Goal: Use online tool/utility: Utilize a website feature to perform a specific function

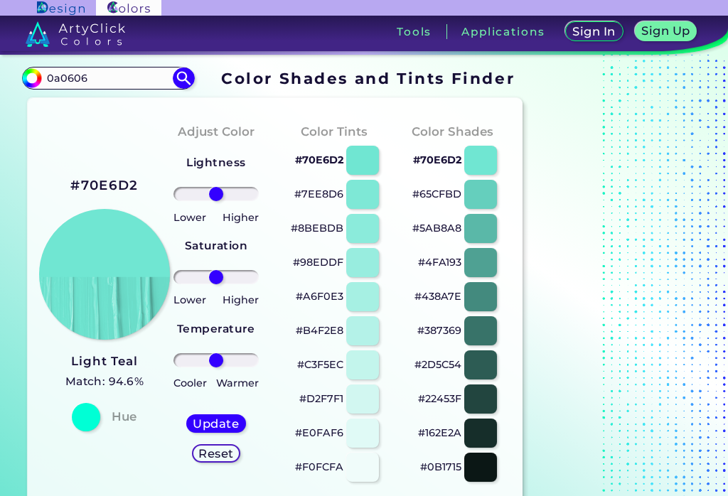
type input "0a0606"
type input "#000000"
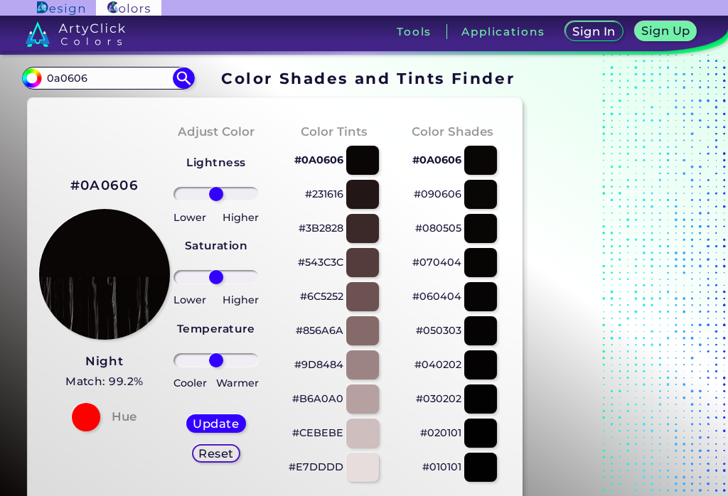
click at [101, 79] on input "0a0606" at bounding box center [108, 77] width 132 height 19
type input "0"
type input "0e0606"
type input "#000000"
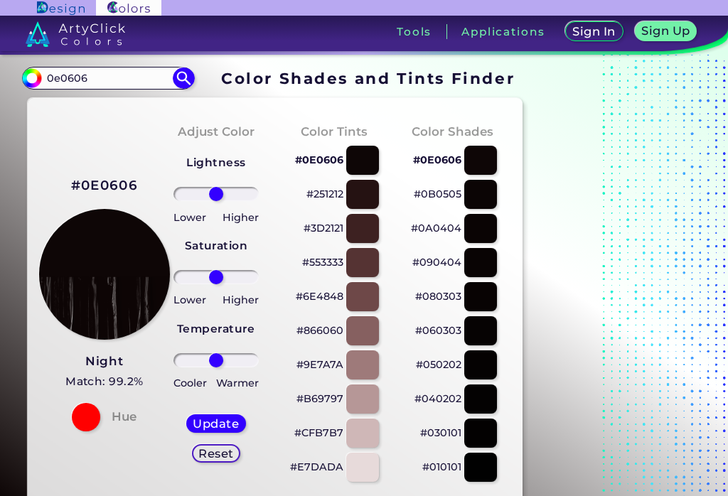
click at [109, 80] on input "0e0606" at bounding box center [108, 77] width 132 height 19
type input "0"
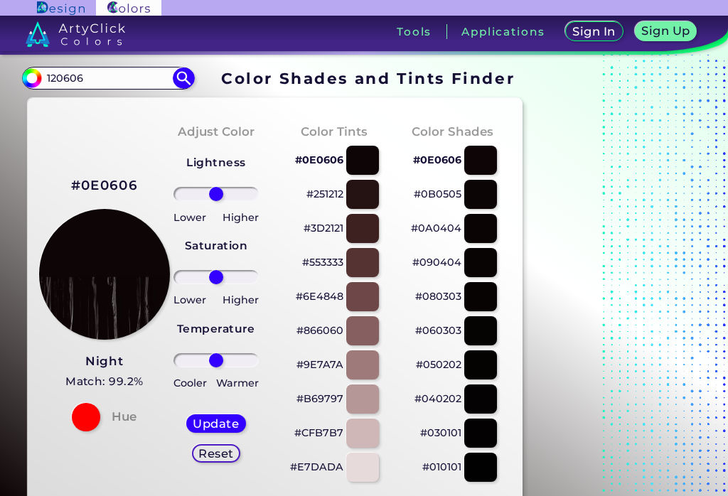
type input "120606"
type input "#000000"
click at [96, 80] on input "120606" at bounding box center [108, 77] width 132 height 19
type input "1"
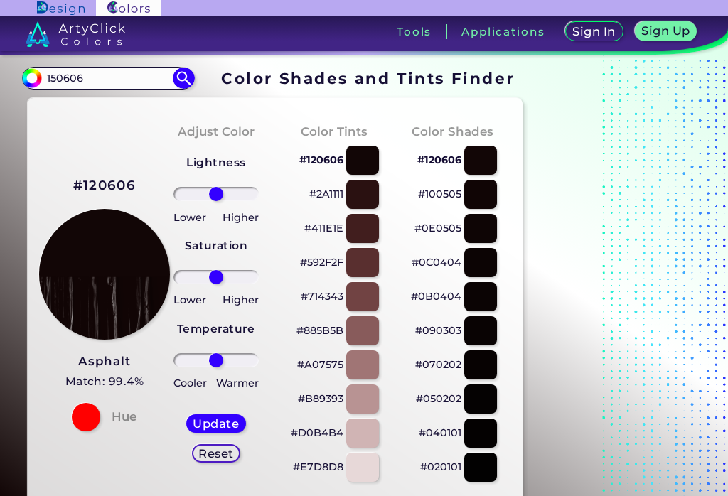
type input "150606"
type input "#000000"
click at [93, 87] on input "150606" at bounding box center [108, 77] width 132 height 19
type input "1"
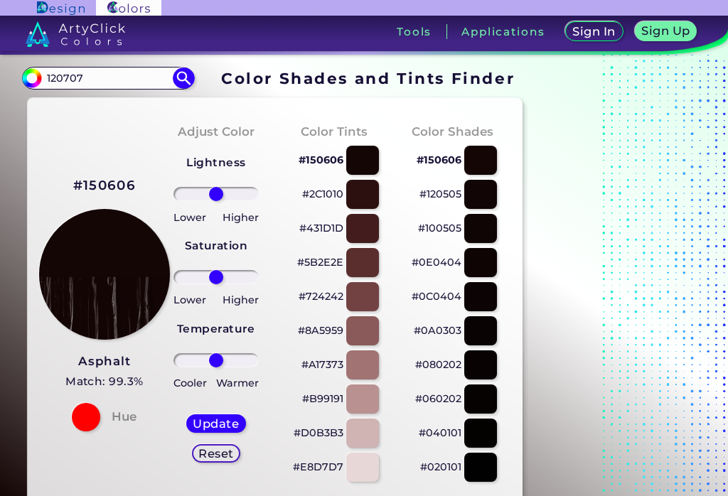
type input "120707"
type input "#000000"
click at [102, 81] on input "120707" at bounding box center [108, 77] width 132 height 19
type input "1"
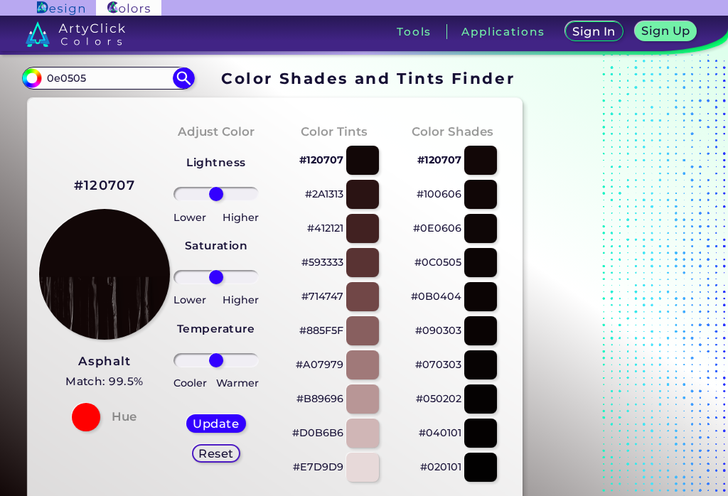
type input "0e0505"
type input "#000000"
click at [102, 76] on input "0e0505" at bounding box center [108, 77] width 132 height 19
type input "0"
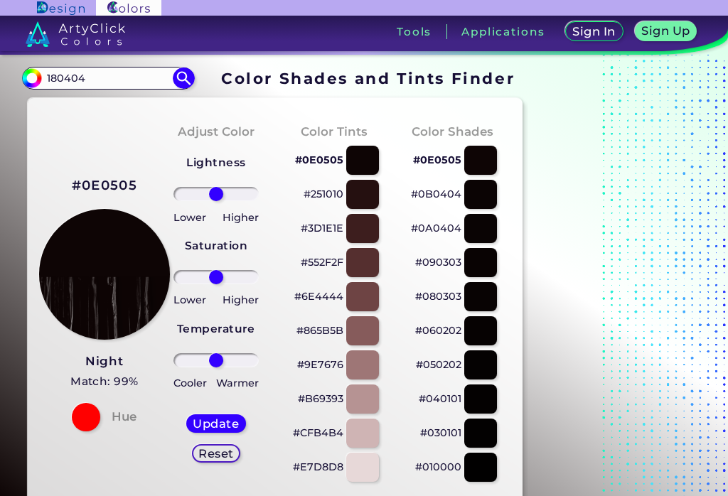
type input "180404"
type input "#000000"
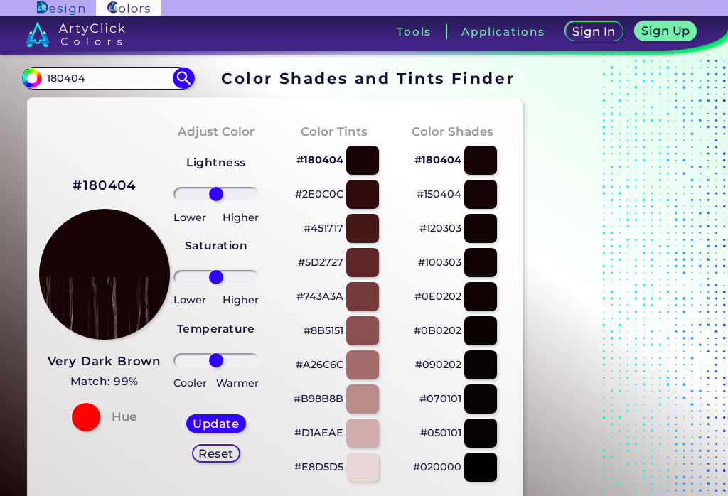
click at [104, 83] on input "180404" at bounding box center [108, 77] width 132 height 19
type input "1"
type input "1a0303"
type input "#000000"
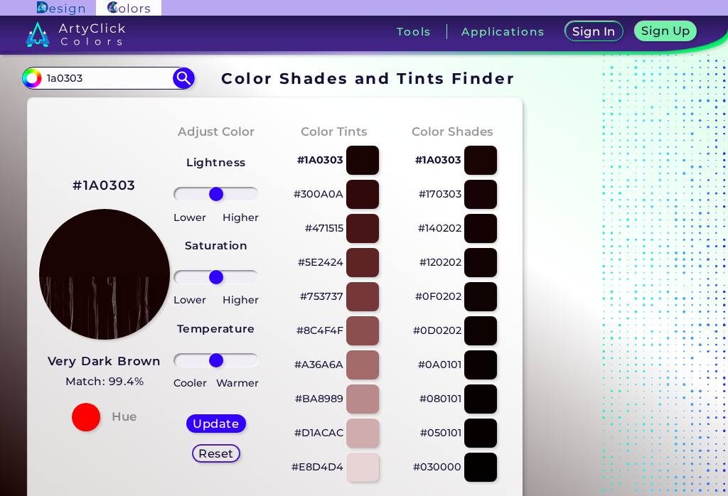
click at [104, 78] on input "1a0303" at bounding box center [108, 77] width 132 height 19
type input "1"
type input "19"
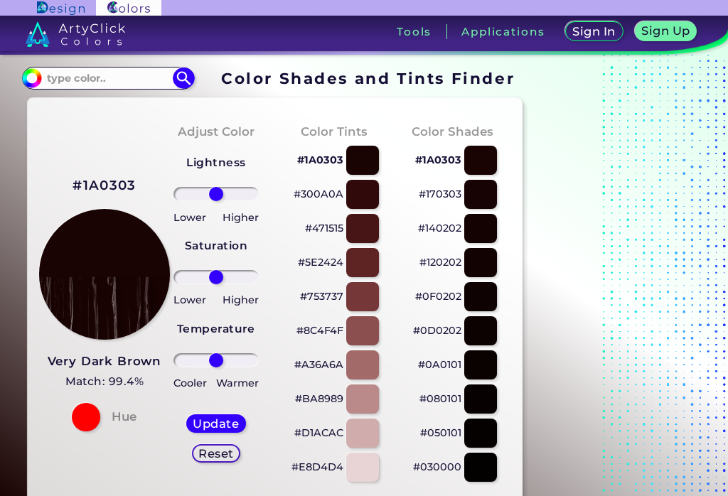
click at [223, 193] on input "range" at bounding box center [216, 194] width 86 height 14
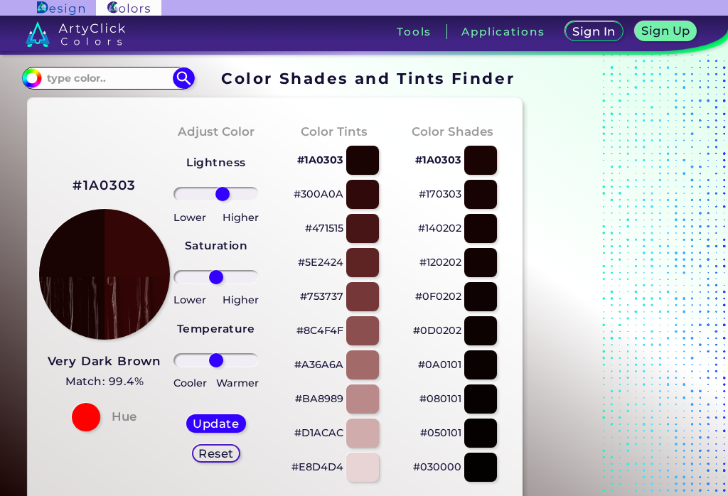
click at [210, 416] on div "Update" at bounding box center [216, 423] width 54 height 17
type input "#340606"
type input "0"
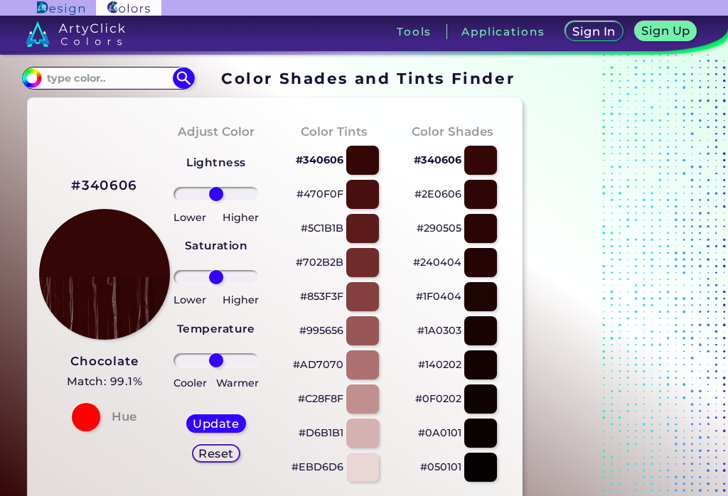
click at [88, 75] on input at bounding box center [108, 77] width 132 height 19
type input "190808"
type input "#000000"
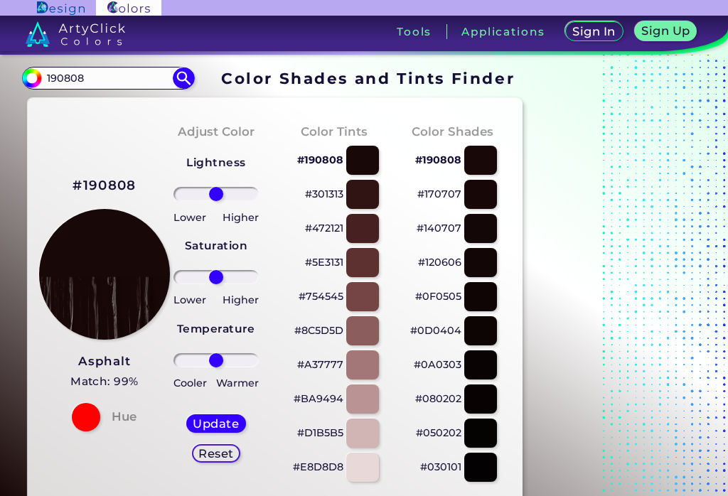
type input "21"
click at [224, 198] on input "range" at bounding box center [216, 194] width 86 height 14
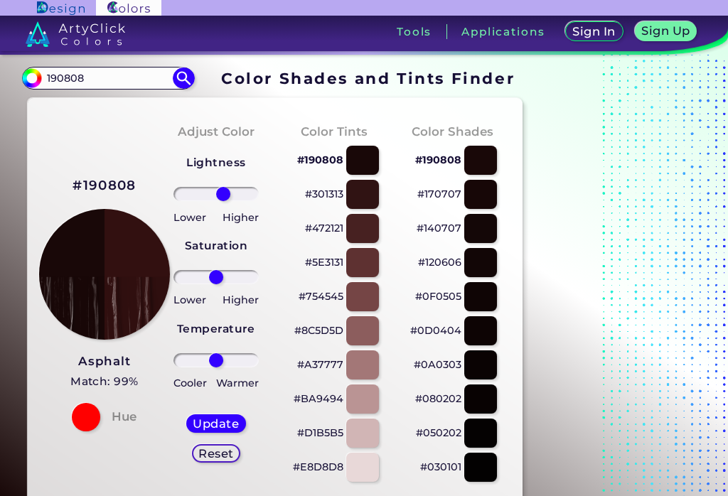
click at [212, 423] on h5 "Update" at bounding box center [215, 423] width 43 height 11
type input "#321010"
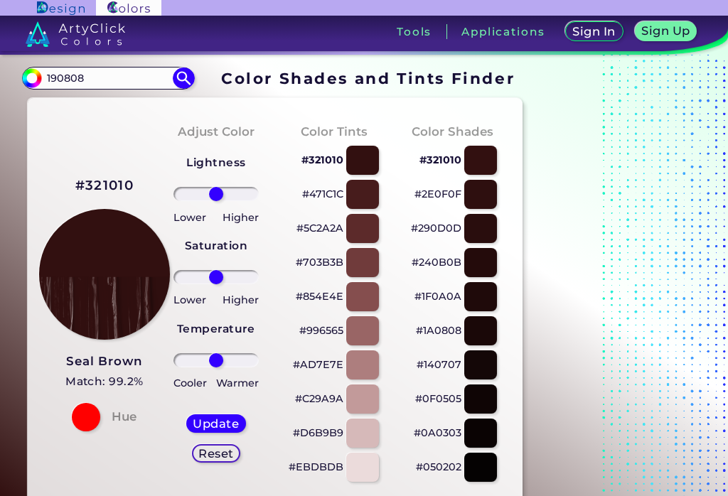
type input "19"
click at [223, 192] on input "range" at bounding box center [216, 194] width 86 height 14
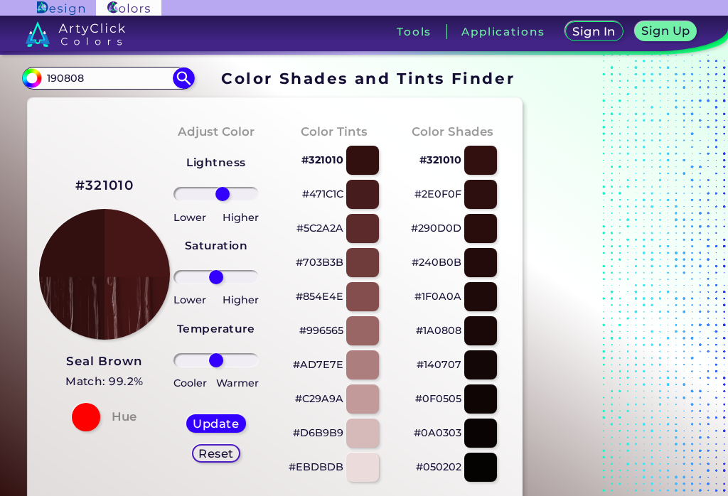
click at [202, 421] on h5 "Update" at bounding box center [216, 423] width 42 height 11
type input "#461616"
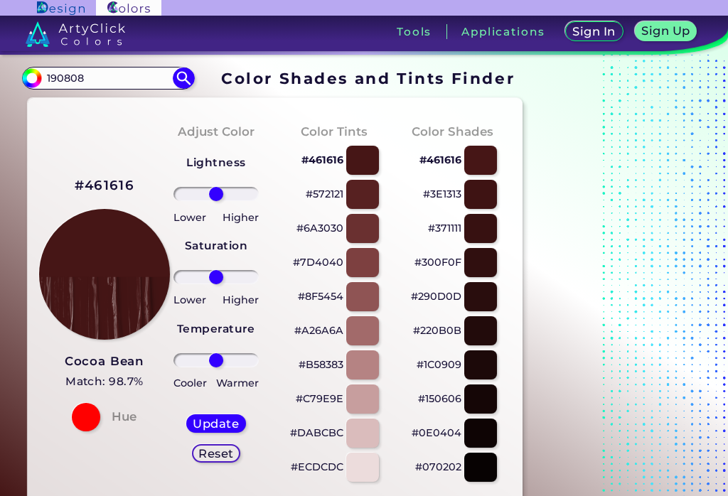
type input "-59"
click at [194, 199] on input "range" at bounding box center [216, 194] width 86 height 14
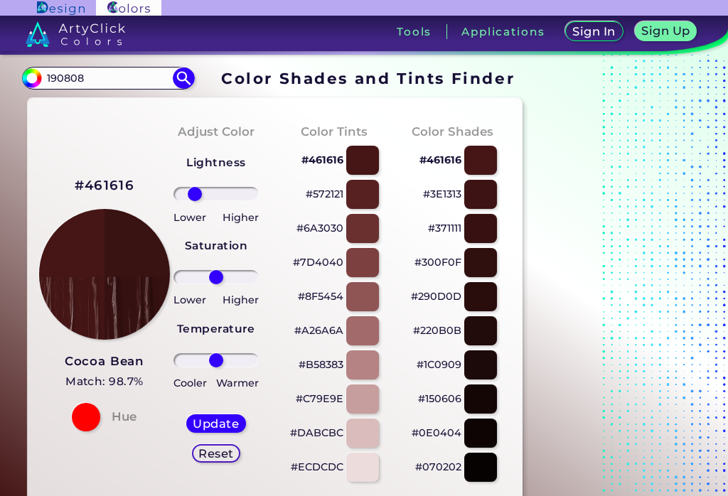
click at [206, 413] on div "Update Reset" at bounding box center [216, 438] width 82 height 71
click at [195, 421] on h5 "Update" at bounding box center [216, 423] width 42 height 11
type input "#391212"
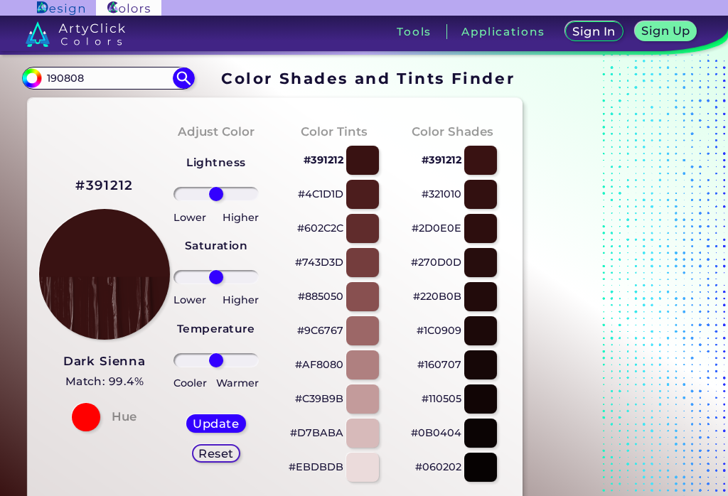
type input "-69"
click at [190, 195] on input "range" at bounding box center [216, 194] width 86 height 14
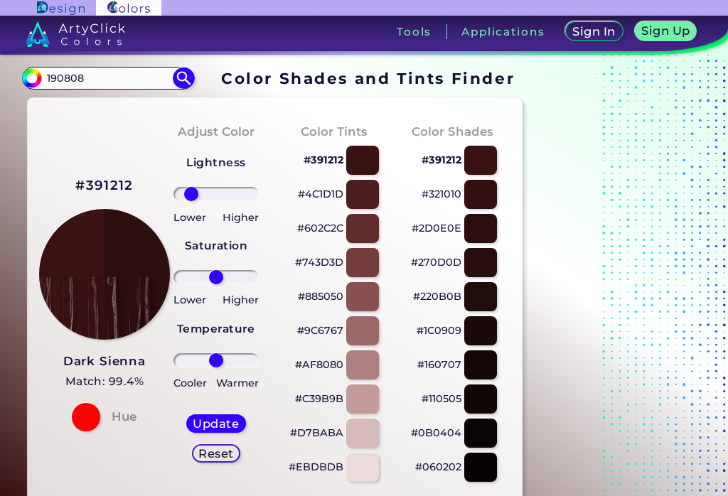
click at [210, 418] on h5 "Update" at bounding box center [216, 423] width 43 height 11
type input "#2e0f0f"
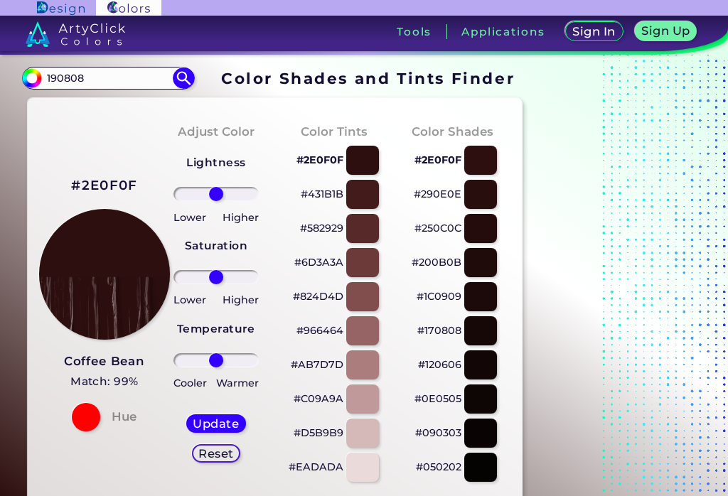
type input "-63"
click at [193, 200] on input "range" at bounding box center [216, 194] width 86 height 14
click at [205, 419] on h5 "Update" at bounding box center [216, 423] width 42 height 11
type input "#250c0c"
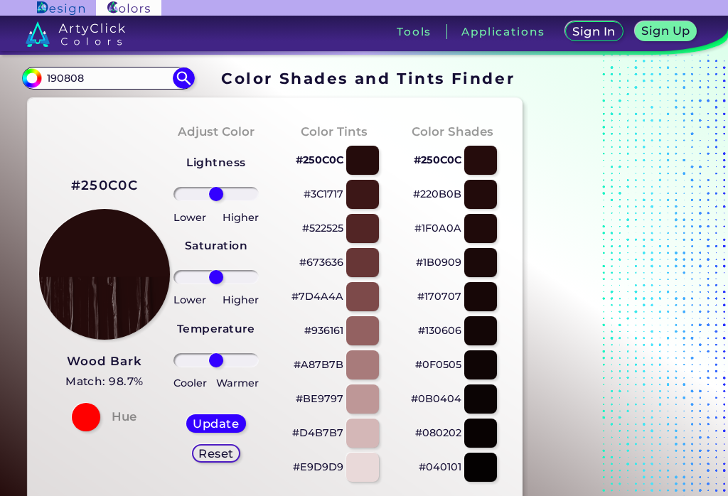
scroll to position [-1, 0]
type input "-67"
click at [191, 193] on input "range" at bounding box center [216, 194] width 86 height 14
click at [205, 407] on div "Update Reset" at bounding box center [216, 438] width 82 height 71
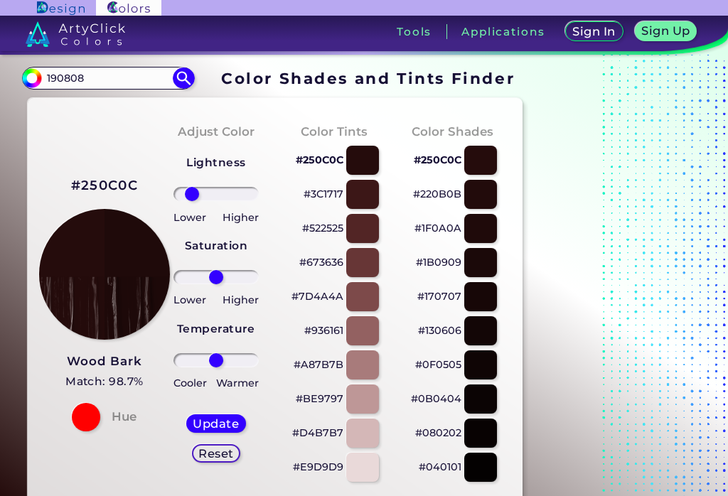
click at [205, 421] on h5 "Update" at bounding box center [216, 423] width 42 height 11
type input "#1f0a0a"
type input "-48"
click at [198, 199] on input "range" at bounding box center [216, 194] width 86 height 14
click at [207, 420] on h5 "Update" at bounding box center [216, 423] width 42 height 11
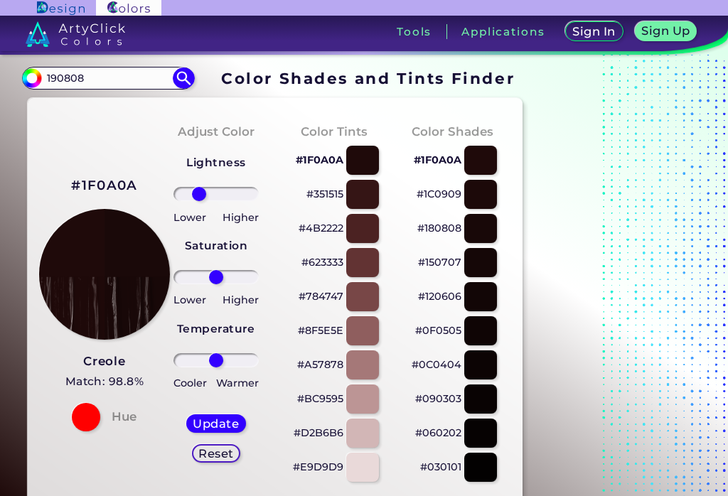
type input "#1a0909"
type input "0"
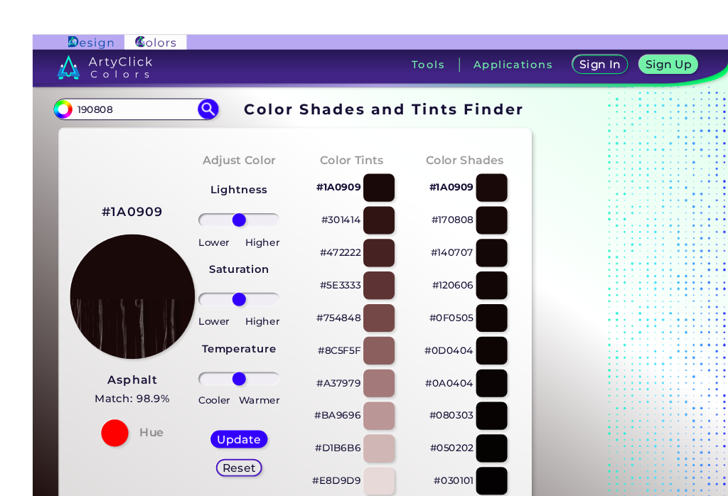
scroll to position [5, 0]
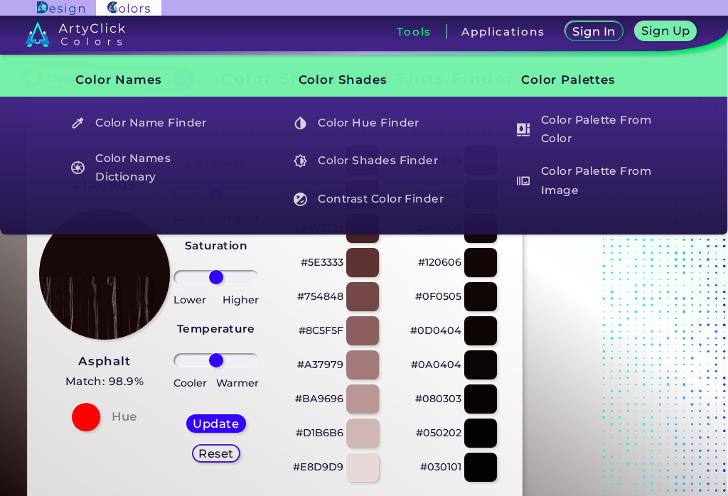
click at [401, 26] on h3 "Tools" at bounding box center [413, 31] width 35 height 11
click at [165, 123] on h5 "Color Name Finder" at bounding box center [147, 122] width 166 height 27
